Goal: Entertainment & Leisure: Consume media (video, audio)

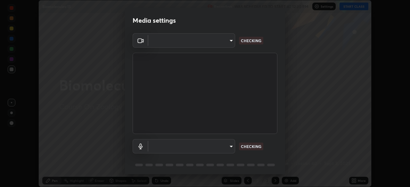
scroll to position [23, 0]
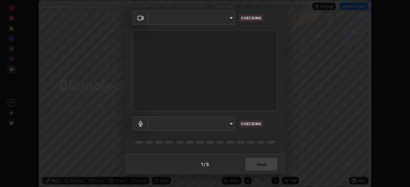
type input "49997c5035a380d1e4bfd67072f4403f37fcfd6159da511fce73e868ba03c42c"
type input "communications"
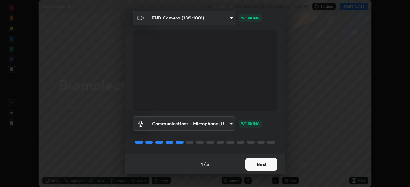
click at [259, 165] on button "Next" at bounding box center [261, 164] width 32 height 13
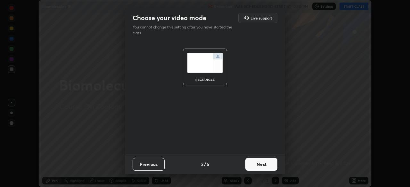
scroll to position [0, 0]
click at [256, 167] on button "Next" at bounding box center [261, 164] width 32 height 13
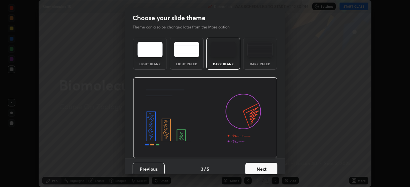
click at [256, 168] on button "Next" at bounding box center [261, 169] width 32 height 13
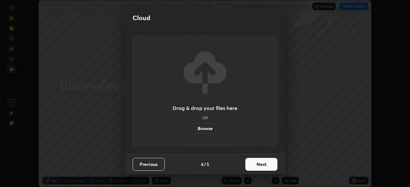
click at [256, 170] on button "Next" at bounding box center [261, 164] width 32 height 13
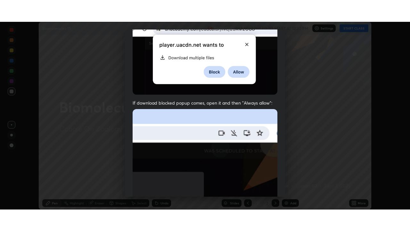
scroll to position [153, 0]
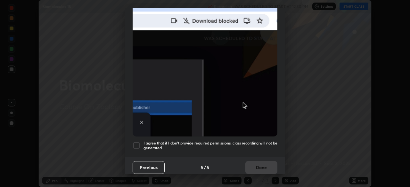
click at [255, 141] on h5 "I agree that if I don't provide required permissions, class recording will not …" at bounding box center [211, 146] width 134 height 10
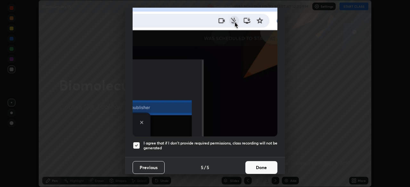
click at [258, 165] on button "Done" at bounding box center [261, 167] width 32 height 13
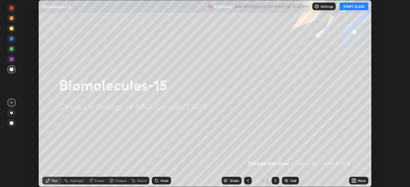
click at [352, 7] on button "START CLASS" at bounding box center [354, 7] width 29 height 8
click at [356, 182] on icon at bounding box center [355, 182] width 2 height 2
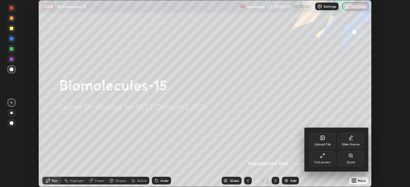
click at [325, 159] on div "Full screen" at bounding box center [323, 158] width 26 height 15
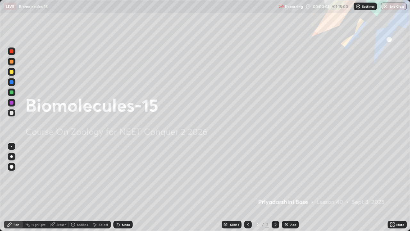
scroll to position [231, 410]
click at [284, 187] on img at bounding box center [286, 224] width 5 height 5
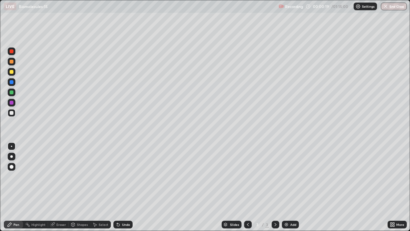
click at [78, 187] on div "Shapes" at bounding box center [82, 224] width 11 height 3
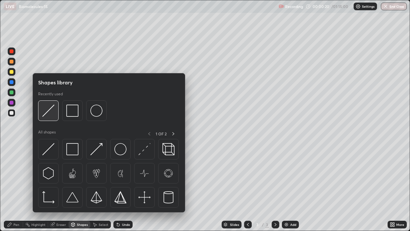
click at [50, 107] on img at bounding box center [48, 110] width 12 height 12
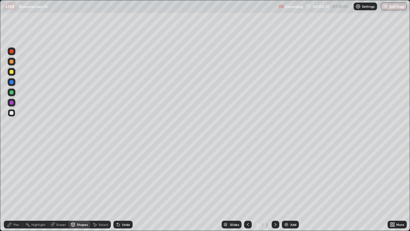
click at [13, 187] on div "Pen" at bounding box center [13, 224] width 19 height 8
click at [12, 73] on div at bounding box center [12, 72] width 4 height 4
click at [12, 51] on div at bounding box center [12, 51] width 4 height 4
click at [11, 70] on div at bounding box center [12, 72] width 4 height 4
click at [12, 101] on div at bounding box center [12, 103] width 4 height 4
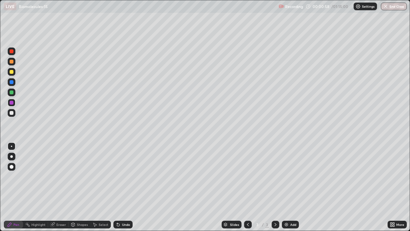
click at [12, 168] on div at bounding box center [12, 167] width 4 height 4
click at [12, 71] on div at bounding box center [12, 72] width 4 height 4
click at [12, 113] on div at bounding box center [12, 113] width 4 height 4
click at [251, 12] on div "LIVE Biomolecules-15" at bounding box center [140, 6] width 272 height 13
click at [11, 112] on div at bounding box center [12, 113] width 4 height 4
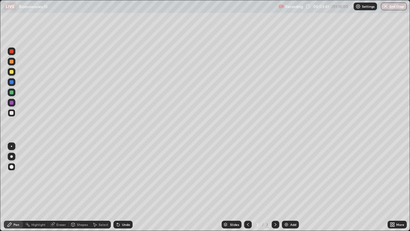
click at [11, 72] on div at bounding box center [12, 72] width 4 height 4
click at [12, 93] on div at bounding box center [12, 92] width 4 height 4
click at [11, 70] on div at bounding box center [12, 72] width 4 height 4
click at [92, 187] on div "Select" at bounding box center [100, 224] width 21 height 8
click at [93, 187] on div "Select" at bounding box center [100, 224] width 21 height 13
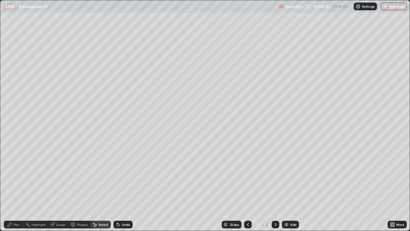
click at [15, 187] on div "Pen" at bounding box center [16, 224] width 6 height 3
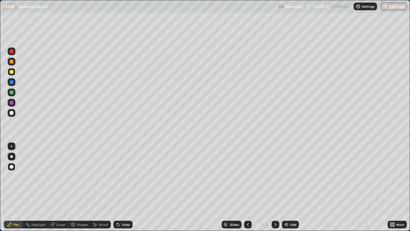
click at [13, 102] on div at bounding box center [12, 103] width 4 height 4
click at [12, 90] on div at bounding box center [12, 92] width 4 height 4
click at [12, 52] on div at bounding box center [12, 51] width 4 height 4
click at [117, 187] on icon at bounding box center [117, 223] width 1 height 1
click at [117, 187] on icon at bounding box center [118, 224] width 3 height 3
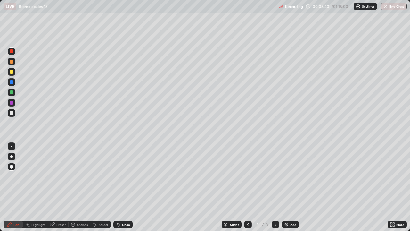
click at [118, 187] on icon at bounding box center [118, 224] width 3 height 3
click at [12, 93] on div at bounding box center [12, 92] width 4 height 4
click at [12, 62] on div at bounding box center [12, 62] width 4 height 4
click at [122, 82] on button "Undo" at bounding box center [127, 86] width 19 height 8
click at [284, 187] on img at bounding box center [286, 224] width 5 height 5
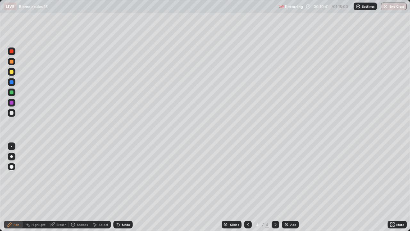
click at [12, 114] on div at bounding box center [12, 113] width 4 height 4
click at [13, 94] on div at bounding box center [12, 92] width 4 height 4
click at [11, 102] on div at bounding box center [12, 103] width 4 height 4
click at [12, 71] on div at bounding box center [12, 72] width 4 height 4
click at [11, 102] on div at bounding box center [12, 103] width 4 height 4
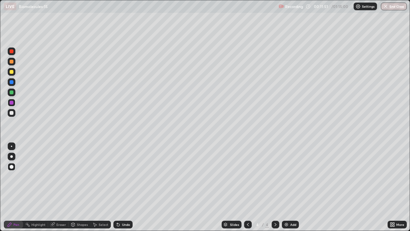
click at [12, 113] on div at bounding box center [12, 113] width 4 height 4
click at [12, 61] on div at bounding box center [12, 62] width 4 height 4
click at [12, 111] on div at bounding box center [12, 113] width 4 height 4
click at [11, 72] on div at bounding box center [12, 72] width 4 height 4
click at [12, 114] on div at bounding box center [12, 113] width 4 height 4
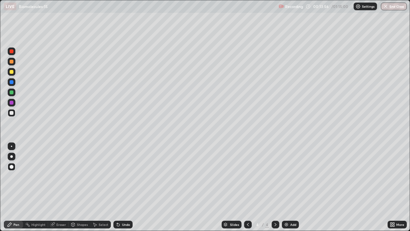
click at [57, 187] on div "Eraser" at bounding box center [61, 224] width 10 height 3
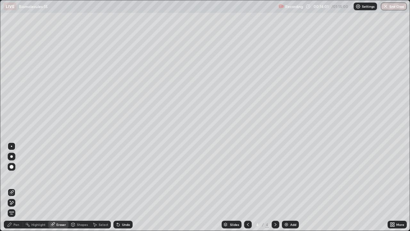
click at [13, 187] on div "Pen" at bounding box center [16, 224] width 6 height 3
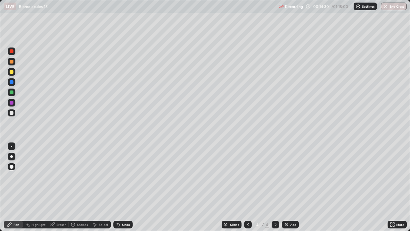
click at [61, 187] on div "Eraser" at bounding box center [61, 224] width 10 height 3
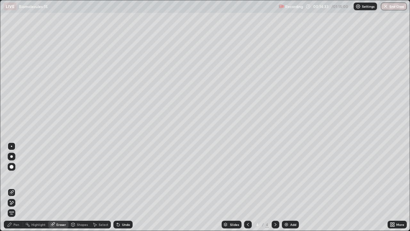
click at [14, 187] on div "Pen" at bounding box center [13, 224] width 19 height 8
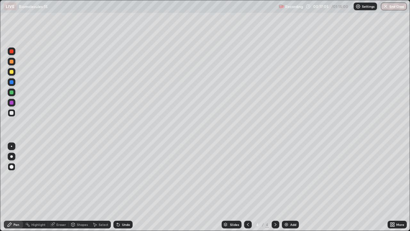
click at [285, 187] on img at bounding box center [286, 224] width 5 height 5
click at [59, 187] on div "Eraser" at bounding box center [58, 224] width 21 height 8
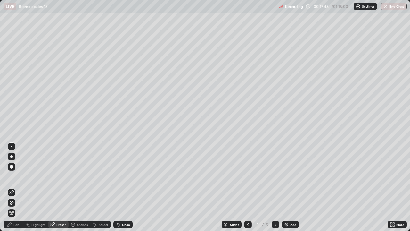
click at [15, 187] on div "Pen" at bounding box center [16, 224] width 6 height 3
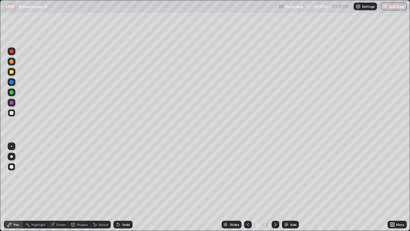
click at [119, 187] on icon at bounding box center [118, 224] width 5 height 5
click at [118, 187] on icon at bounding box center [118, 224] width 3 height 3
click at [117, 187] on icon at bounding box center [117, 223] width 1 height 1
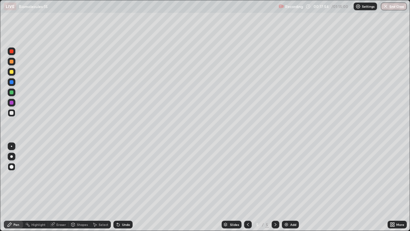
click at [117, 187] on icon at bounding box center [117, 223] width 1 height 1
click at [13, 187] on div "Pen" at bounding box center [16, 224] width 6 height 3
click at [55, 187] on div "Eraser" at bounding box center [58, 224] width 21 height 8
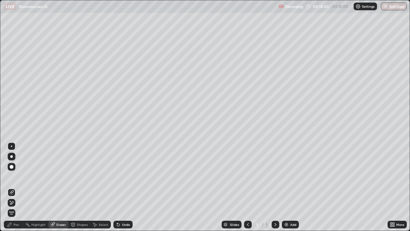
click at [12, 187] on div "Pen" at bounding box center [13, 224] width 19 height 8
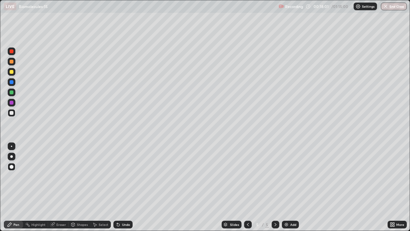
click at [10, 102] on div at bounding box center [12, 103] width 4 height 4
click at [13, 93] on div at bounding box center [12, 92] width 4 height 4
click at [12, 71] on div at bounding box center [12, 72] width 4 height 4
click at [288, 187] on img at bounding box center [286, 224] width 5 height 5
click at [12, 94] on div at bounding box center [12, 92] width 4 height 4
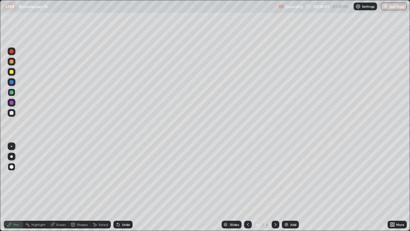
click at [15, 113] on div at bounding box center [12, 113] width 8 height 8
click at [118, 187] on icon at bounding box center [118, 224] width 3 height 3
click at [117, 187] on icon at bounding box center [118, 224] width 3 height 3
click at [13, 94] on div at bounding box center [12, 92] width 8 height 8
click at [11, 72] on div at bounding box center [12, 72] width 4 height 4
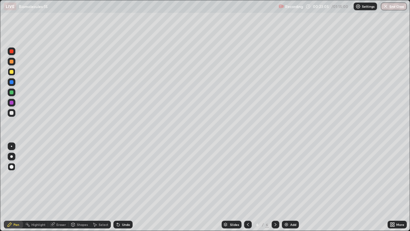
click at [12, 102] on div at bounding box center [12, 103] width 4 height 4
click at [286, 187] on img at bounding box center [286, 224] width 5 height 5
click at [77, 187] on div "Shapes" at bounding box center [82, 224] width 11 height 3
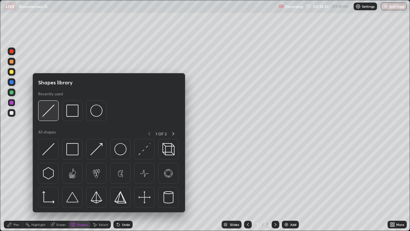
click at [48, 113] on img at bounding box center [48, 110] width 12 height 12
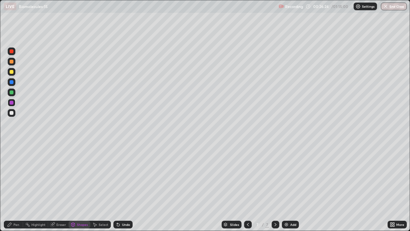
click at [11, 114] on div at bounding box center [12, 113] width 4 height 4
click at [15, 187] on div "Pen" at bounding box center [16, 224] width 6 height 3
click at [12, 103] on div at bounding box center [12, 103] width 4 height 4
click at [12, 71] on div at bounding box center [12, 72] width 4 height 4
click at [11, 53] on div at bounding box center [12, 51] width 4 height 4
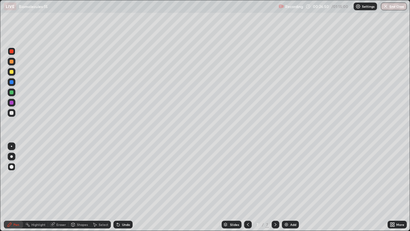
click at [11, 60] on div at bounding box center [12, 62] width 4 height 4
click at [12, 92] on div at bounding box center [12, 92] width 4 height 4
click at [12, 111] on div at bounding box center [12, 113] width 4 height 4
click at [14, 103] on div at bounding box center [12, 103] width 8 height 8
click at [236, 187] on div "Slides" at bounding box center [234, 224] width 9 height 3
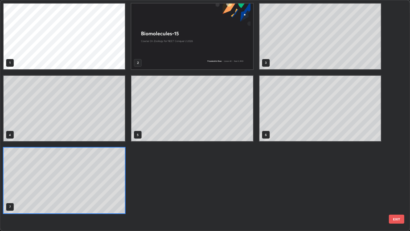
scroll to position [228, 406]
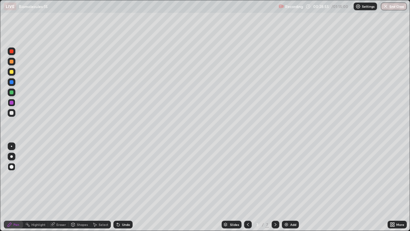
click at [275, 187] on icon at bounding box center [275, 224] width 5 height 5
click at [235, 187] on div "Slides" at bounding box center [234, 224] width 9 height 3
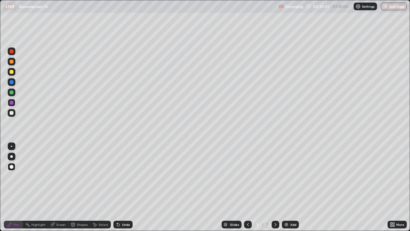
click at [238, 187] on div "Slides" at bounding box center [232, 224] width 20 height 8
click at [248, 187] on icon at bounding box center [247, 224] width 5 height 5
click at [275, 187] on icon at bounding box center [275, 224] width 5 height 5
click at [11, 111] on div at bounding box center [12, 113] width 4 height 4
click at [288, 187] on div "Add" at bounding box center [290, 224] width 17 height 8
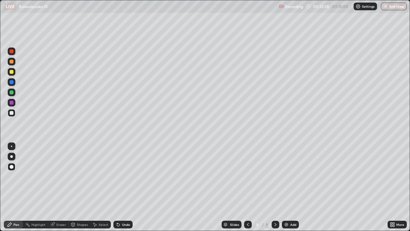
click at [11, 72] on div at bounding box center [12, 72] width 4 height 4
click at [12, 103] on div at bounding box center [12, 103] width 4 height 4
click at [10, 111] on div at bounding box center [12, 113] width 4 height 4
click at [119, 187] on icon at bounding box center [118, 224] width 5 height 5
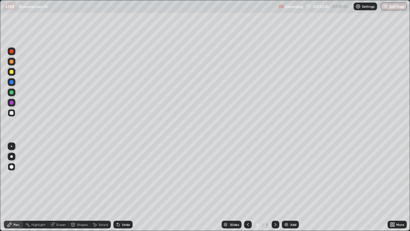
click at [12, 92] on div at bounding box center [12, 92] width 4 height 4
click at [118, 187] on icon at bounding box center [118, 224] width 5 height 5
click at [117, 187] on icon at bounding box center [117, 223] width 1 height 1
click at [64, 187] on div "Eraser" at bounding box center [61, 224] width 10 height 3
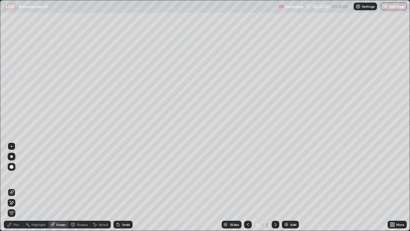
click at [12, 187] on div "Pen" at bounding box center [13, 224] width 19 height 8
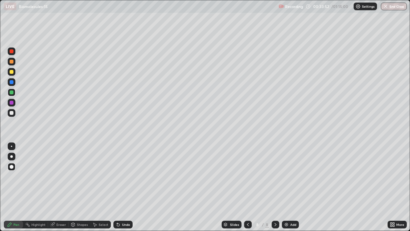
click at [14, 113] on div at bounding box center [12, 113] width 8 height 8
click at [14, 187] on div "Pen" at bounding box center [13, 224] width 19 height 8
click at [12, 110] on div at bounding box center [12, 113] width 8 height 8
click at [119, 187] on icon at bounding box center [118, 224] width 5 height 5
click at [120, 187] on div "Undo" at bounding box center [122, 224] width 19 height 8
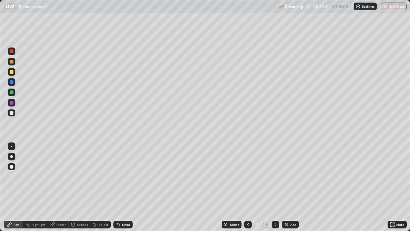
click at [13, 71] on div at bounding box center [12, 72] width 4 height 4
click at [13, 111] on div at bounding box center [12, 113] width 8 height 8
click at [12, 101] on div at bounding box center [12, 103] width 4 height 4
click at [13, 113] on div at bounding box center [12, 113] width 4 height 4
click at [61, 187] on div "Eraser" at bounding box center [61, 224] width 10 height 3
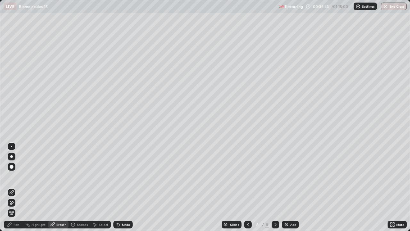
click at [15, 187] on div "Pen" at bounding box center [13, 224] width 19 height 8
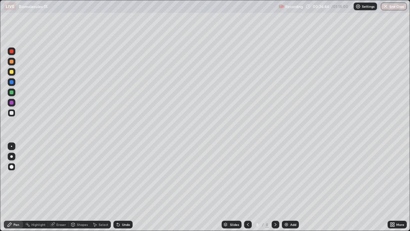
click at [12, 71] on div at bounding box center [12, 72] width 4 height 4
click at [286, 187] on img at bounding box center [286, 224] width 5 height 5
click at [12, 112] on div at bounding box center [12, 113] width 4 height 4
click at [13, 71] on div at bounding box center [12, 72] width 4 height 4
click at [10, 91] on div at bounding box center [12, 92] width 4 height 4
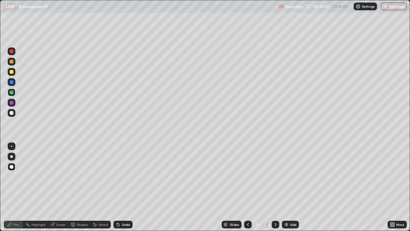
click at [12, 103] on div at bounding box center [12, 103] width 4 height 4
click at [12, 112] on div at bounding box center [12, 113] width 4 height 4
click at [12, 92] on div at bounding box center [12, 92] width 4 height 4
click at [12, 157] on div at bounding box center [11, 156] width 3 height 3
click at [12, 62] on div at bounding box center [12, 62] width 4 height 4
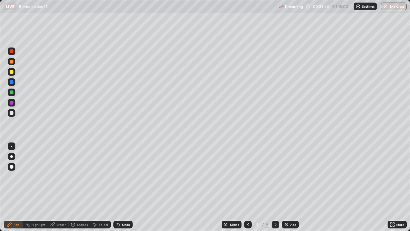
click at [60, 187] on div "Eraser" at bounding box center [61, 224] width 10 height 3
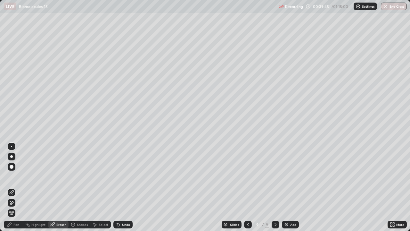
click at [17, 187] on div "Pen" at bounding box center [13, 224] width 19 height 8
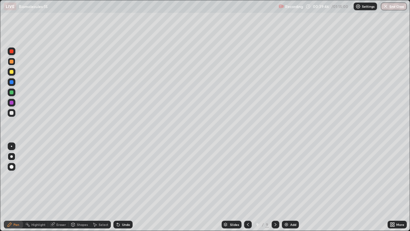
click at [11, 63] on div at bounding box center [12, 62] width 4 height 4
click at [12, 82] on div at bounding box center [12, 82] width 4 height 4
click at [287, 187] on img at bounding box center [286, 224] width 5 height 5
click at [13, 102] on div at bounding box center [12, 103] width 4 height 4
click at [60, 187] on div "Eraser" at bounding box center [61, 224] width 10 height 3
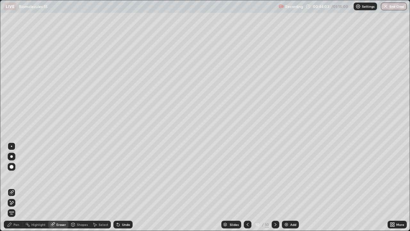
click at [14, 187] on div "Pen" at bounding box center [16, 224] width 6 height 3
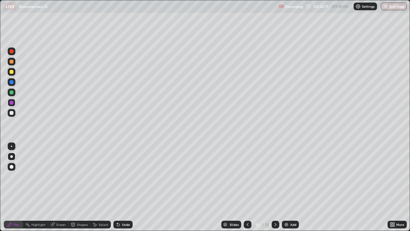
click at [12, 112] on div at bounding box center [12, 113] width 4 height 4
click at [13, 92] on div at bounding box center [12, 92] width 4 height 4
click at [118, 187] on icon at bounding box center [118, 224] width 3 height 3
click at [119, 187] on icon at bounding box center [118, 224] width 5 height 5
click at [12, 103] on div at bounding box center [12, 103] width 4 height 4
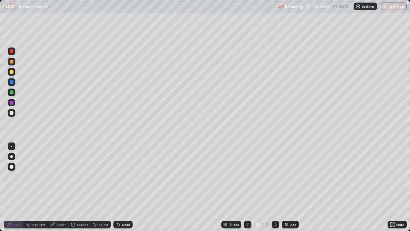
click at [60, 187] on div "Eraser" at bounding box center [61, 224] width 10 height 3
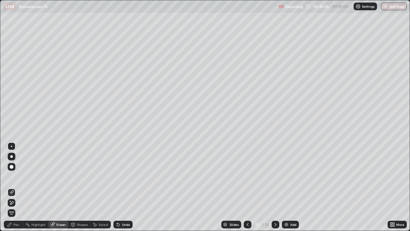
click at [14, 187] on div "Pen" at bounding box center [13, 224] width 19 height 8
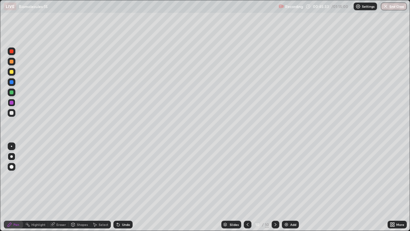
click at [13, 83] on div at bounding box center [12, 82] width 4 height 4
click at [11, 113] on div at bounding box center [12, 113] width 4 height 4
click at [287, 187] on img at bounding box center [286, 224] width 5 height 5
click at [12, 103] on div at bounding box center [12, 103] width 4 height 4
click at [12, 115] on div at bounding box center [12, 113] width 8 height 8
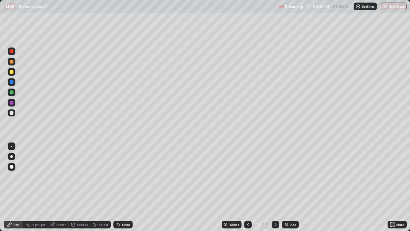
click at [13, 92] on div at bounding box center [12, 92] width 4 height 4
click at [12, 103] on div at bounding box center [12, 103] width 4 height 4
click at [12, 93] on div at bounding box center [12, 92] width 4 height 4
click at [12, 112] on div at bounding box center [12, 113] width 4 height 4
click at [117, 187] on icon at bounding box center [118, 224] width 3 height 3
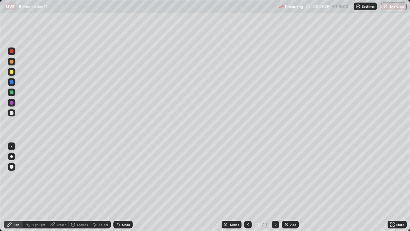
click at [14, 73] on div at bounding box center [12, 72] width 8 height 8
click at [286, 187] on img at bounding box center [286, 224] width 5 height 5
click at [12, 103] on div at bounding box center [12, 103] width 4 height 4
click at [12, 112] on div at bounding box center [12, 113] width 4 height 4
click at [12, 103] on div at bounding box center [12, 103] width 4 height 4
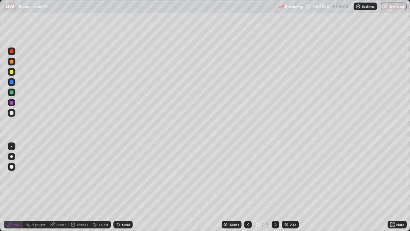
click at [11, 113] on div at bounding box center [12, 113] width 4 height 4
click at [15, 94] on div at bounding box center [12, 92] width 8 height 8
click at [15, 73] on div at bounding box center [12, 72] width 8 height 8
click at [12, 102] on div at bounding box center [12, 103] width 4 height 4
click at [10, 81] on div at bounding box center [12, 82] width 4 height 4
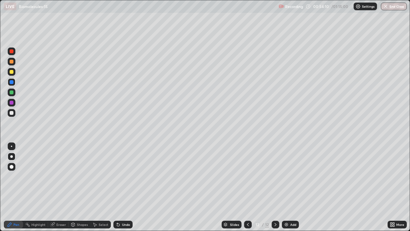
click at [11, 115] on div at bounding box center [12, 113] width 8 height 8
click at [12, 62] on div at bounding box center [12, 62] width 4 height 4
click at [10, 70] on div at bounding box center [12, 72] width 4 height 4
click at [12, 82] on div at bounding box center [12, 82] width 4 height 4
click at [13, 61] on div at bounding box center [12, 62] width 4 height 4
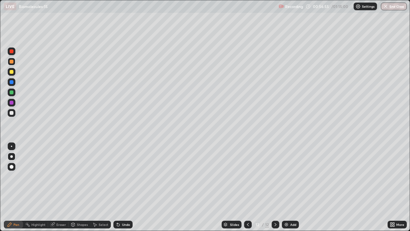
click at [13, 112] on div at bounding box center [12, 113] width 4 height 4
click at [285, 187] on img at bounding box center [286, 224] width 5 height 5
click at [14, 103] on div at bounding box center [12, 103] width 8 height 8
click at [12, 112] on div at bounding box center [12, 113] width 4 height 4
click at [12, 73] on div at bounding box center [12, 72] width 4 height 4
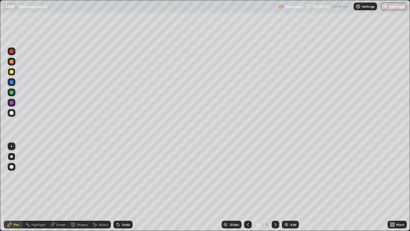
click at [14, 111] on div at bounding box center [12, 113] width 8 height 8
click at [12, 61] on div at bounding box center [12, 62] width 4 height 4
click at [12, 102] on div at bounding box center [12, 103] width 4 height 4
click at [14, 110] on div at bounding box center [12, 113] width 8 height 8
click at [11, 81] on div at bounding box center [12, 82] width 4 height 4
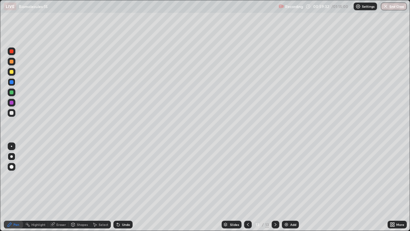
click at [11, 113] on div at bounding box center [12, 113] width 4 height 4
click at [12, 71] on div at bounding box center [12, 72] width 4 height 4
click at [12, 94] on div at bounding box center [12, 92] width 4 height 4
click at [12, 71] on div at bounding box center [12, 72] width 4 height 4
click at [12, 81] on div at bounding box center [12, 82] width 4 height 4
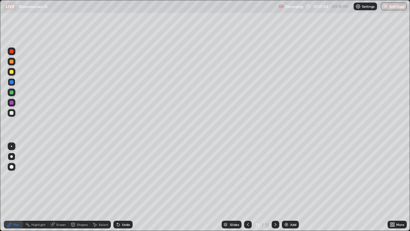
click at [11, 102] on div at bounding box center [12, 103] width 4 height 4
click at [10, 113] on div at bounding box center [12, 113] width 4 height 4
click at [287, 187] on img at bounding box center [286, 224] width 5 height 5
click at [247, 187] on icon at bounding box center [247, 224] width 5 height 5
click at [275, 187] on icon at bounding box center [275, 224] width 5 height 5
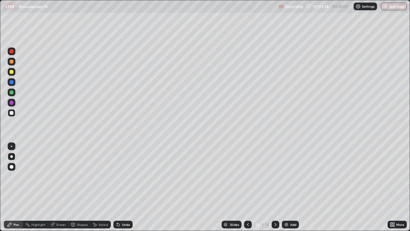
click at [11, 102] on div at bounding box center [12, 103] width 4 height 4
click at [11, 114] on div at bounding box center [12, 113] width 4 height 4
click at [13, 72] on div at bounding box center [12, 72] width 4 height 4
click at [10, 113] on div at bounding box center [12, 113] width 4 height 4
click at [12, 101] on div at bounding box center [12, 103] width 4 height 4
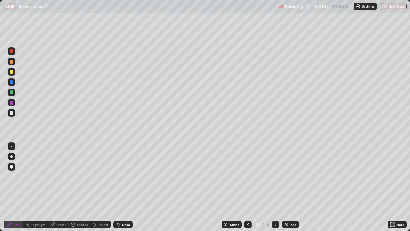
click at [12, 72] on div at bounding box center [12, 72] width 4 height 4
click at [12, 102] on div at bounding box center [12, 103] width 4 height 4
click at [15, 113] on div at bounding box center [12, 113] width 8 height 8
click at [11, 72] on div at bounding box center [12, 72] width 4 height 4
click at [284, 187] on img at bounding box center [286, 224] width 5 height 5
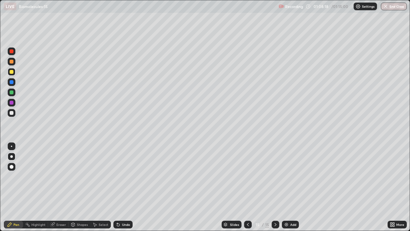
click at [13, 112] on div at bounding box center [12, 113] width 4 height 4
click at [13, 103] on div at bounding box center [12, 103] width 4 height 4
click at [63, 187] on div "Eraser" at bounding box center [61, 224] width 10 height 3
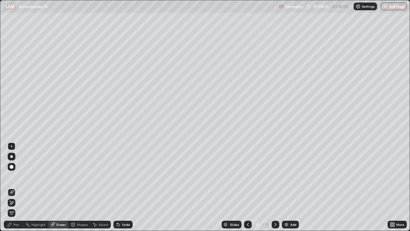
click at [17, 187] on div "Pen" at bounding box center [16, 224] width 6 height 3
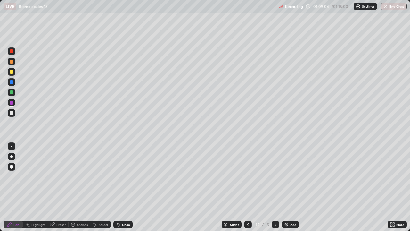
click at [12, 72] on div at bounding box center [12, 72] width 4 height 4
click at [12, 111] on div at bounding box center [12, 113] width 4 height 4
click at [247, 187] on div at bounding box center [248, 224] width 8 height 8
click at [275, 187] on icon at bounding box center [276, 224] width 2 height 3
click at [392, 187] on icon at bounding box center [392, 223] width 2 height 2
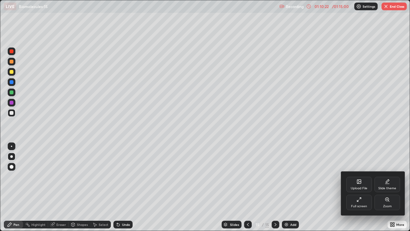
click at [360, 187] on div "Full screen" at bounding box center [359, 201] width 26 height 15
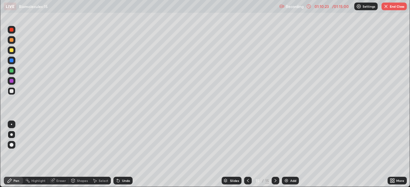
scroll to position [31851, 31628]
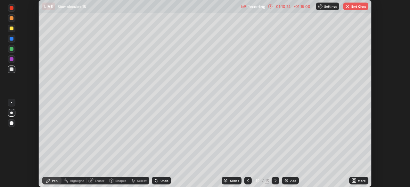
click at [356, 7] on button "End Class" at bounding box center [355, 7] width 25 height 8
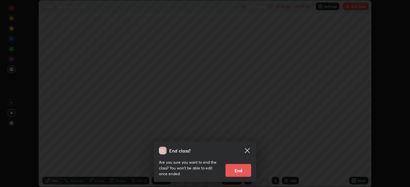
click at [244, 170] on button "End" at bounding box center [239, 170] width 26 height 13
